Goal: Ask a question

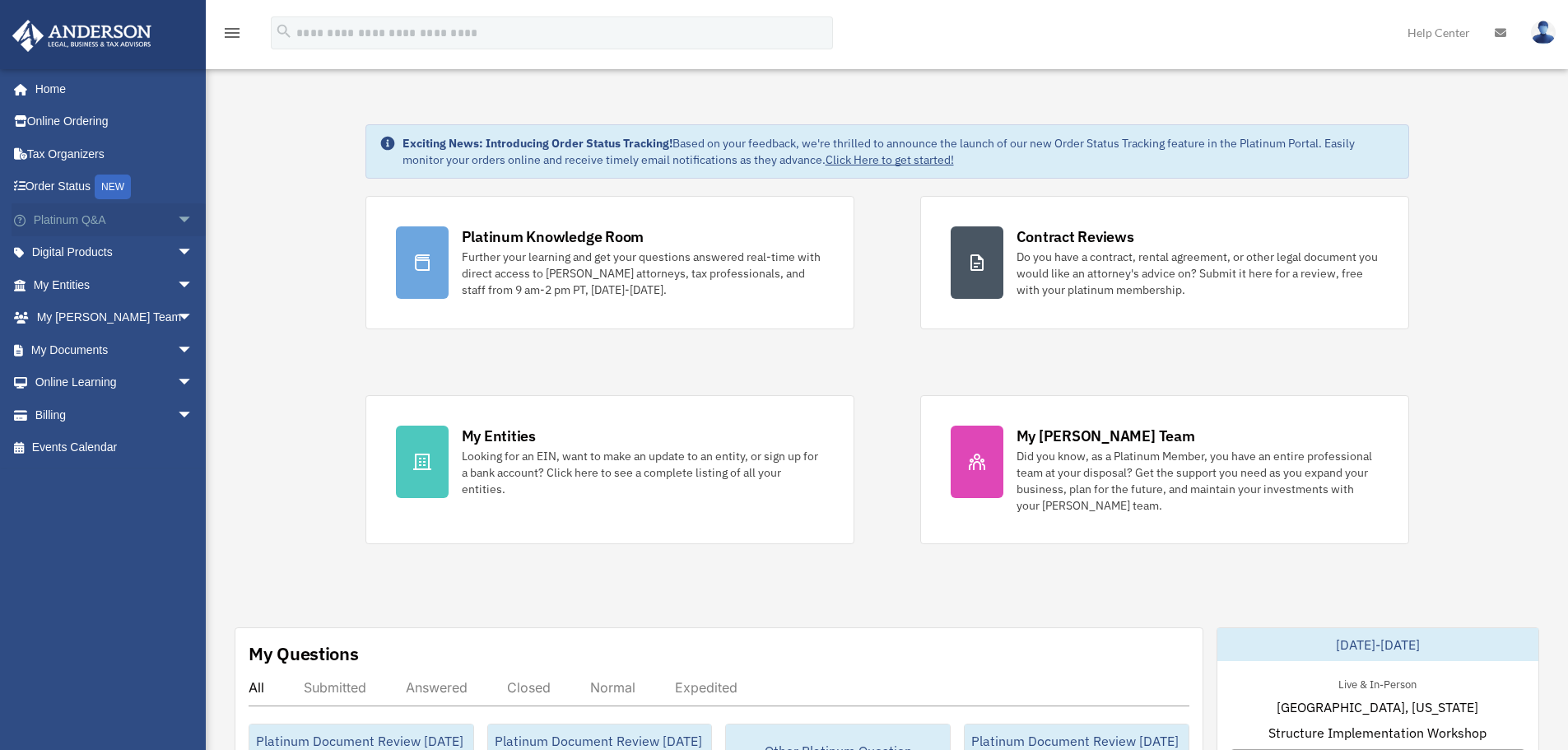
click at [178, 220] on span "arrow_drop_down" at bounding box center [193, 220] width 33 height 33
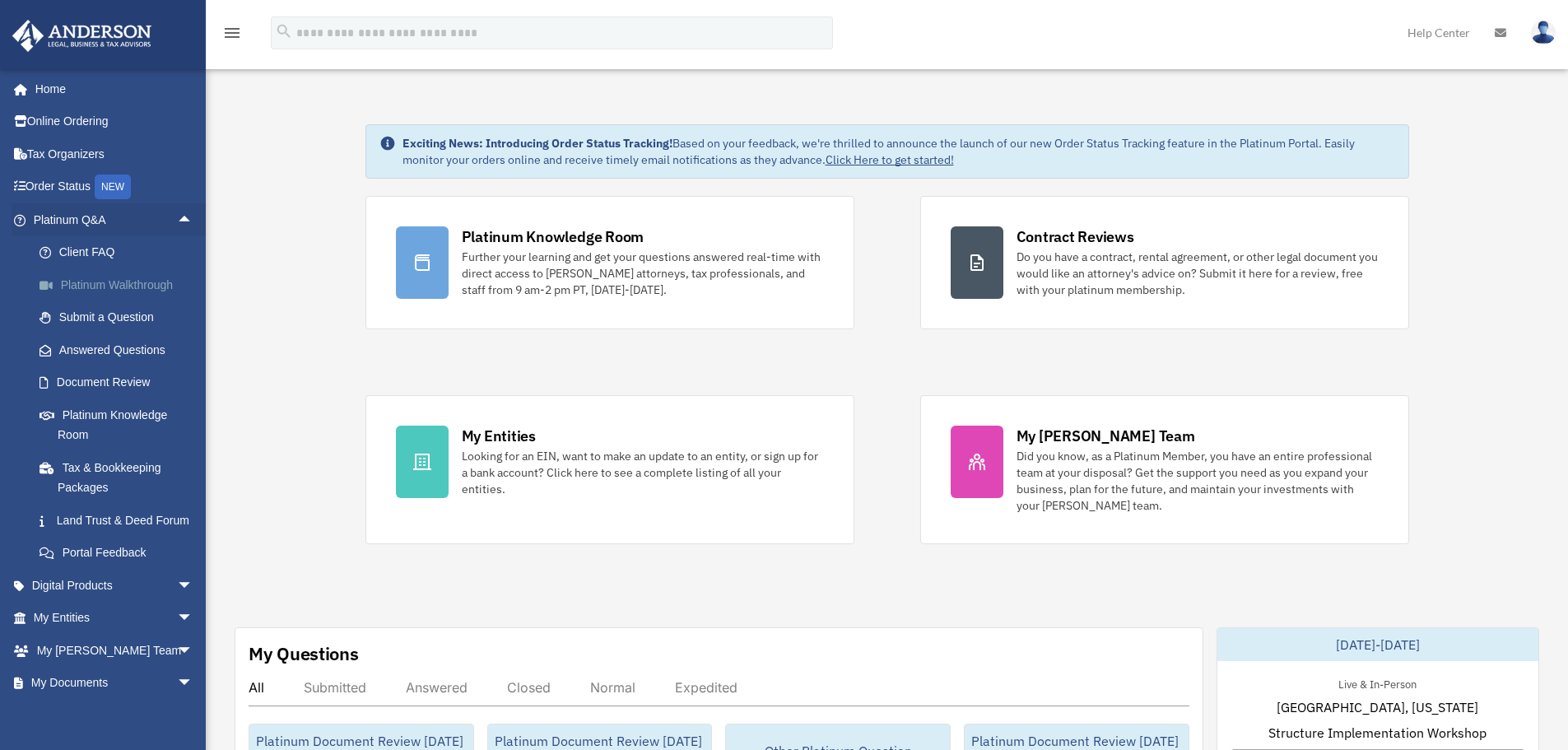
click at [96, 282] on link "Platinum Walkthrough" at bounding box center [120, 284] width 195 height 33
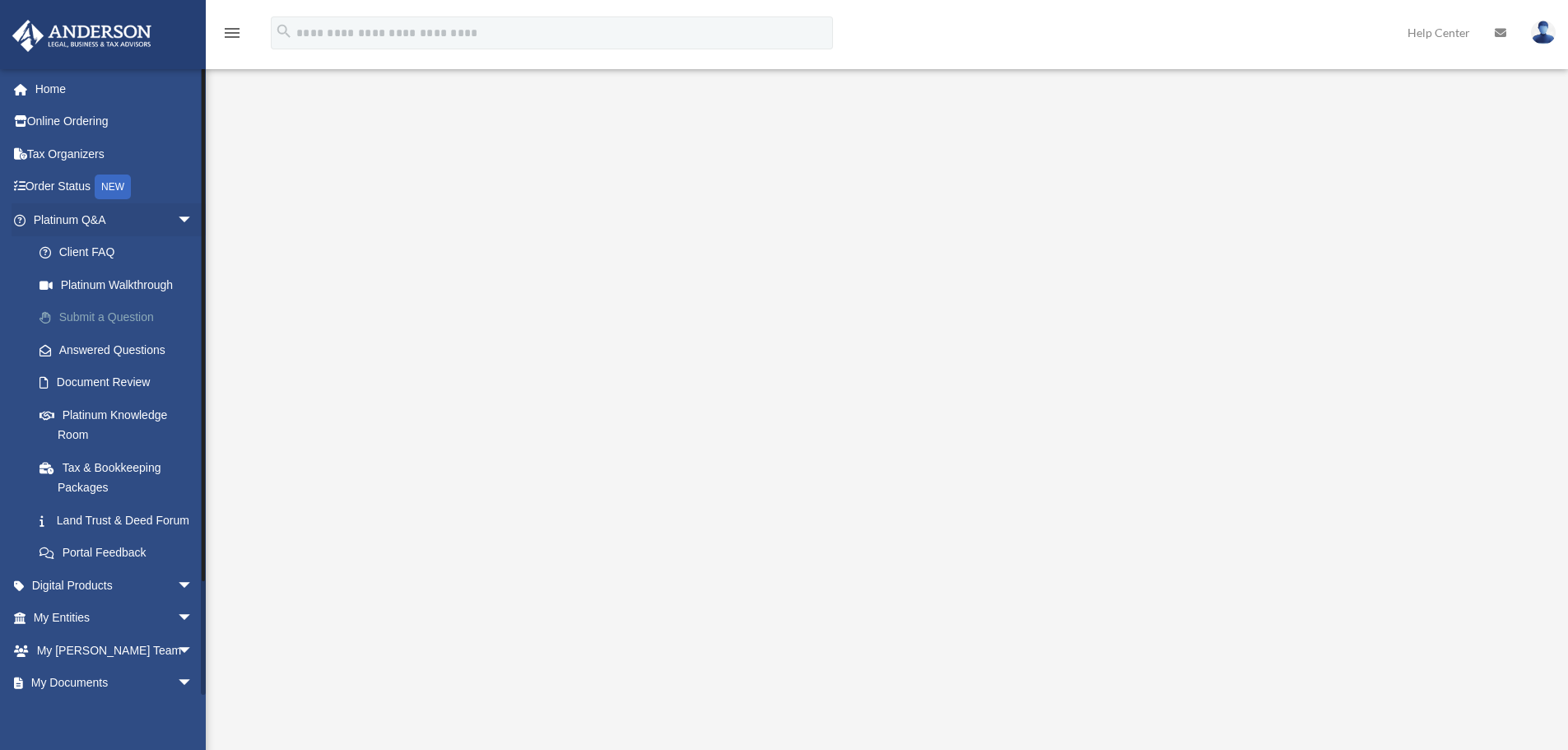
click at [140, 318] on link "Submit a Question" at bounding box center [120, 317] width 195 height 33
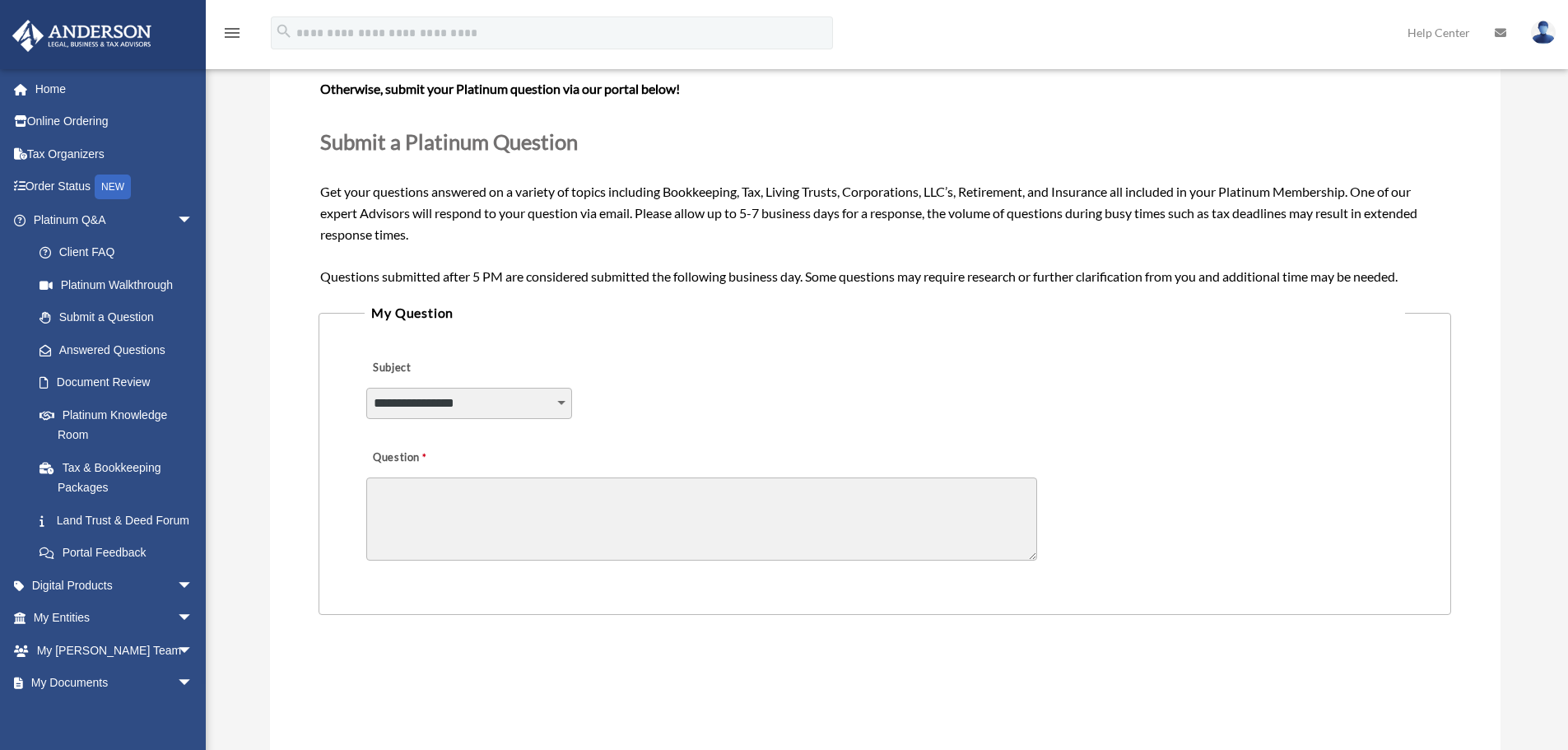
scroll to position [164, 0]
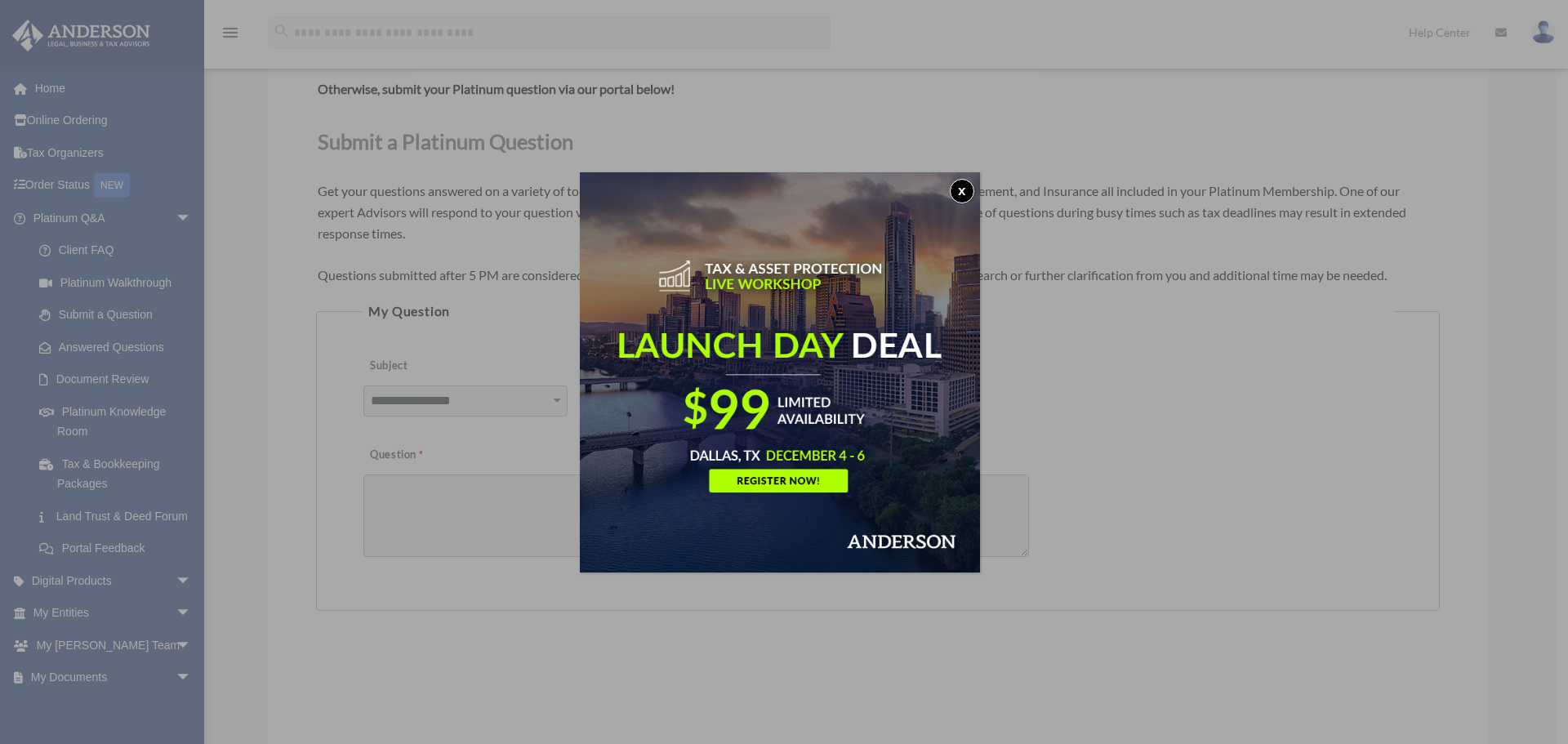
click at [967, 191] on button "x" at bounding box center [962, 191] width 24 height 24
